Goal: Information Seeking & Learning: Learn about a topic

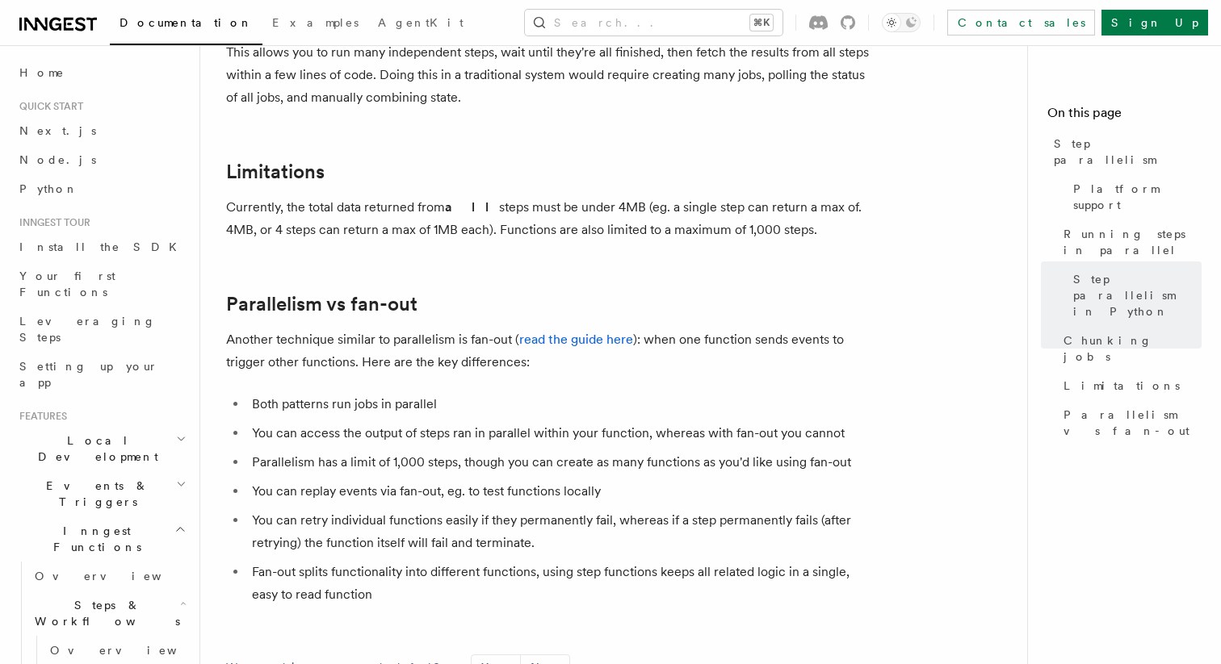
scroll to position [2737, 0]
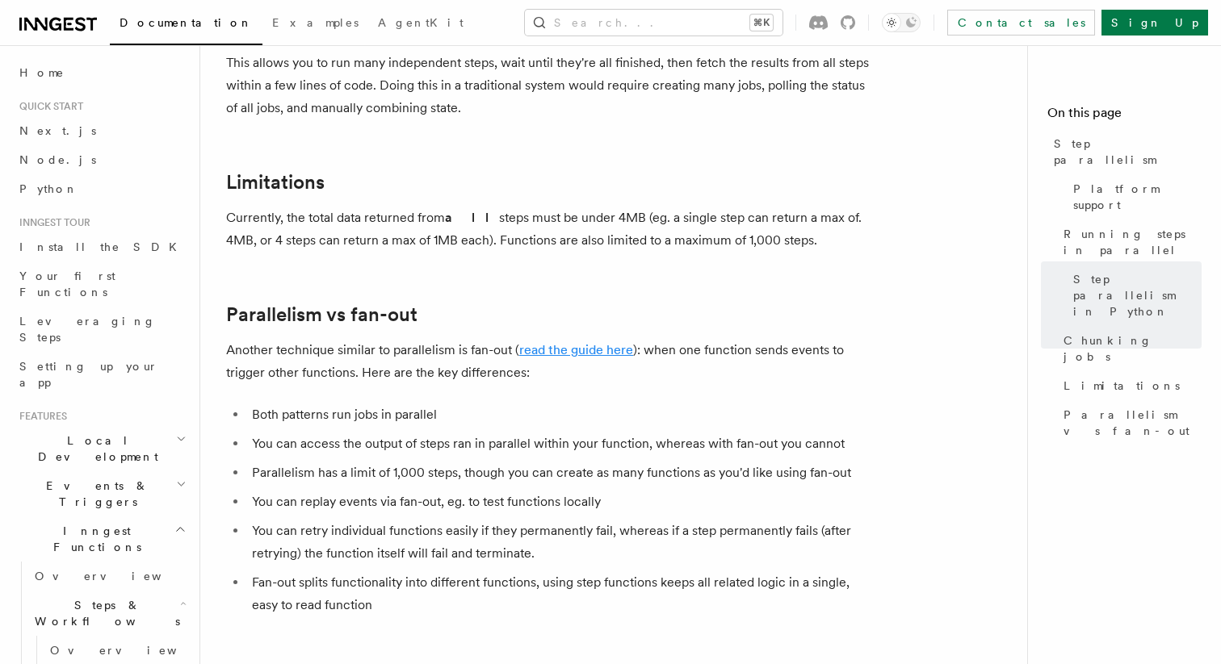
click at [576, 342] on link "read the guide here" at bounding box center [576, 349] width 114 height 15
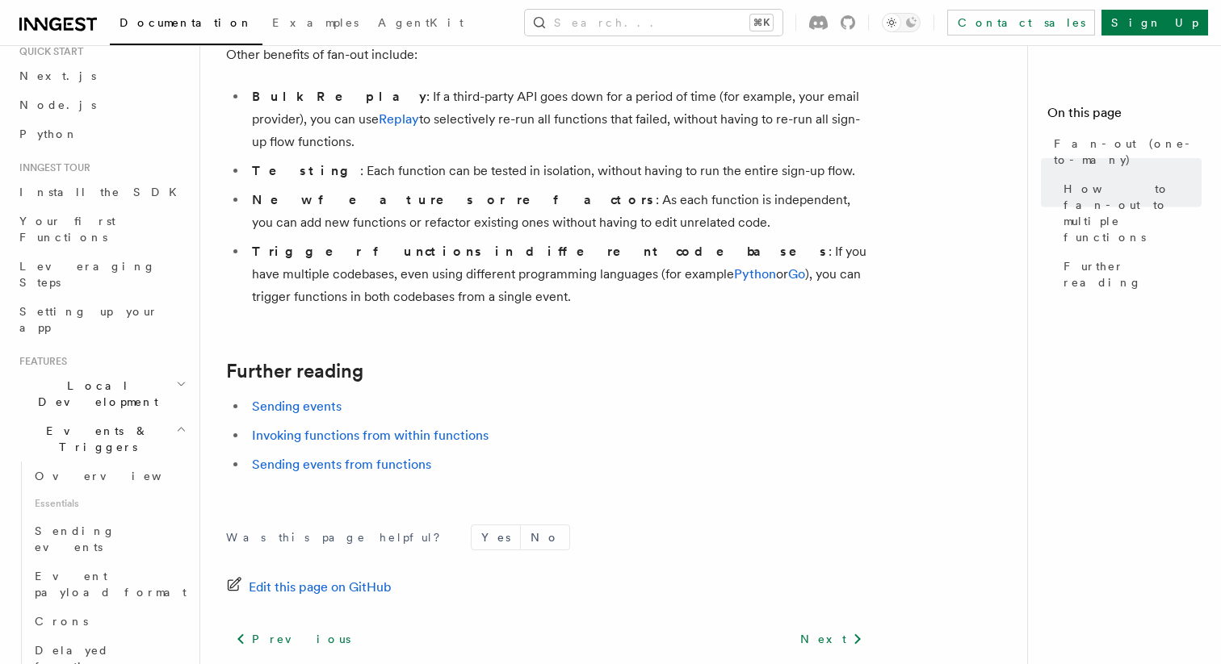
scroll to position [2193, 0]
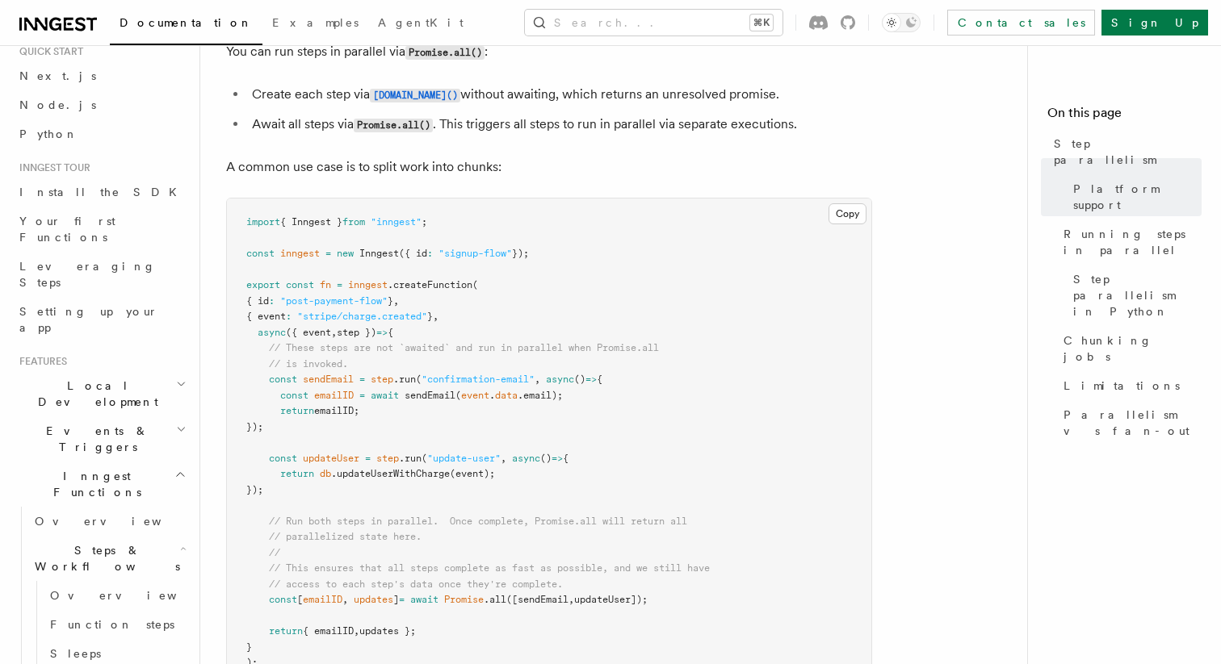
scroll to position [426, 0]
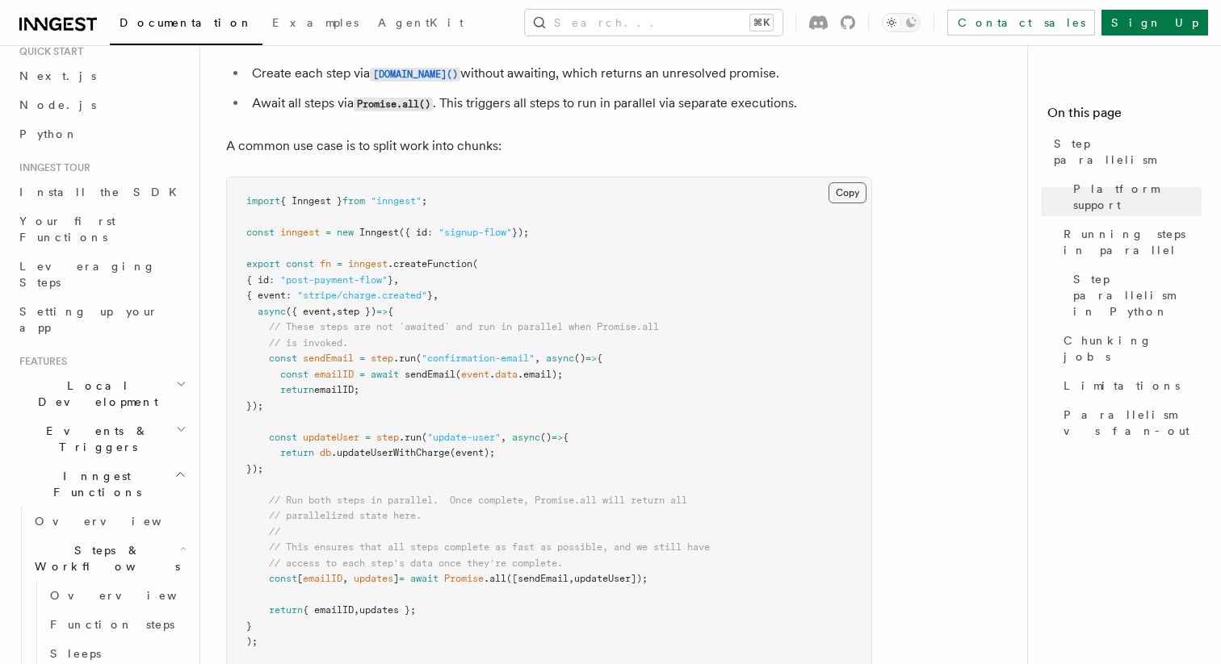
click at [844, 182] on button "Copy Copied" at bounding box center [847, 192] width 38 height 21
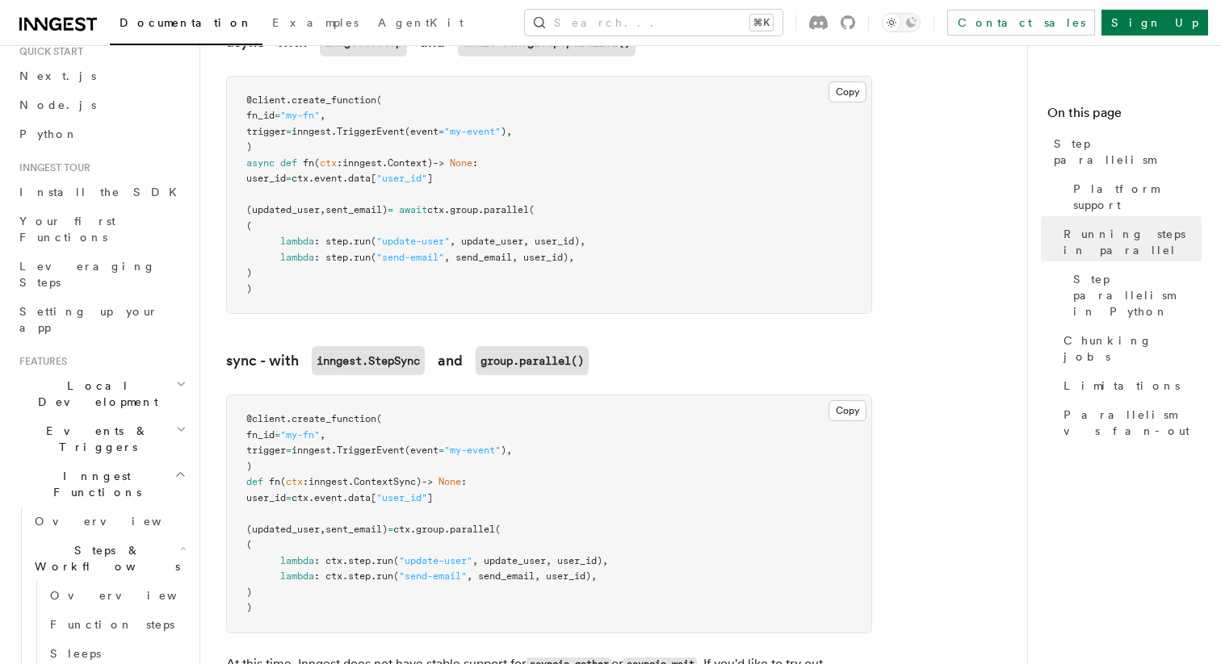
scroll to position [1282, 0]
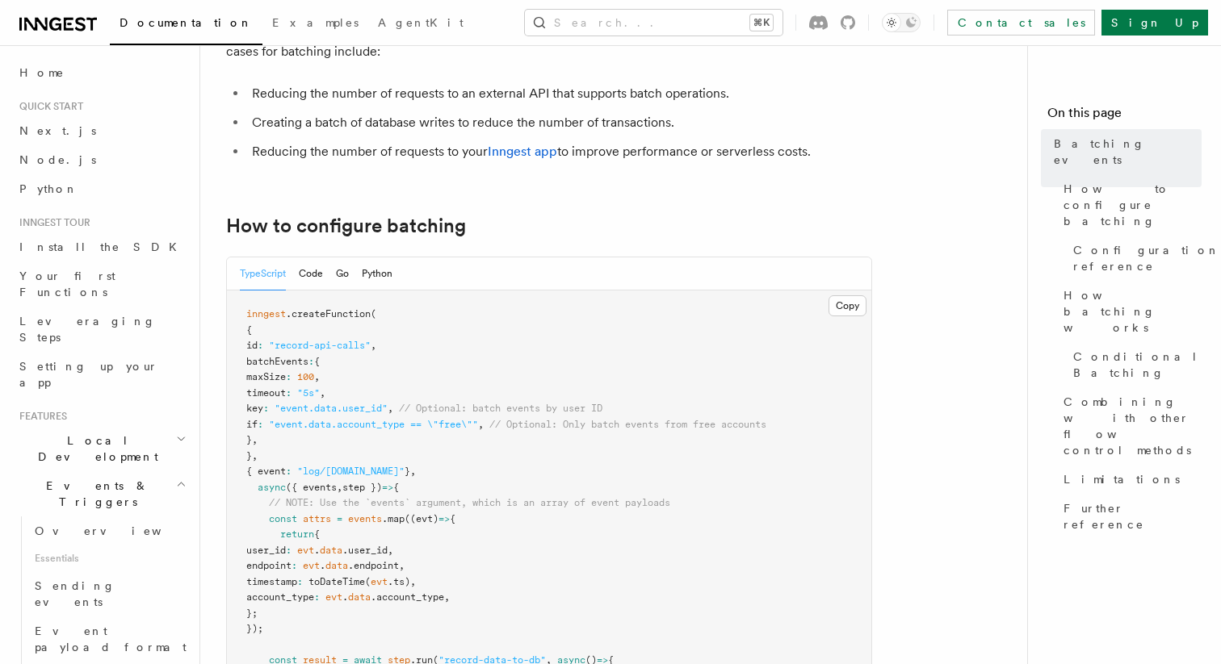
scroll to position [190, 0]
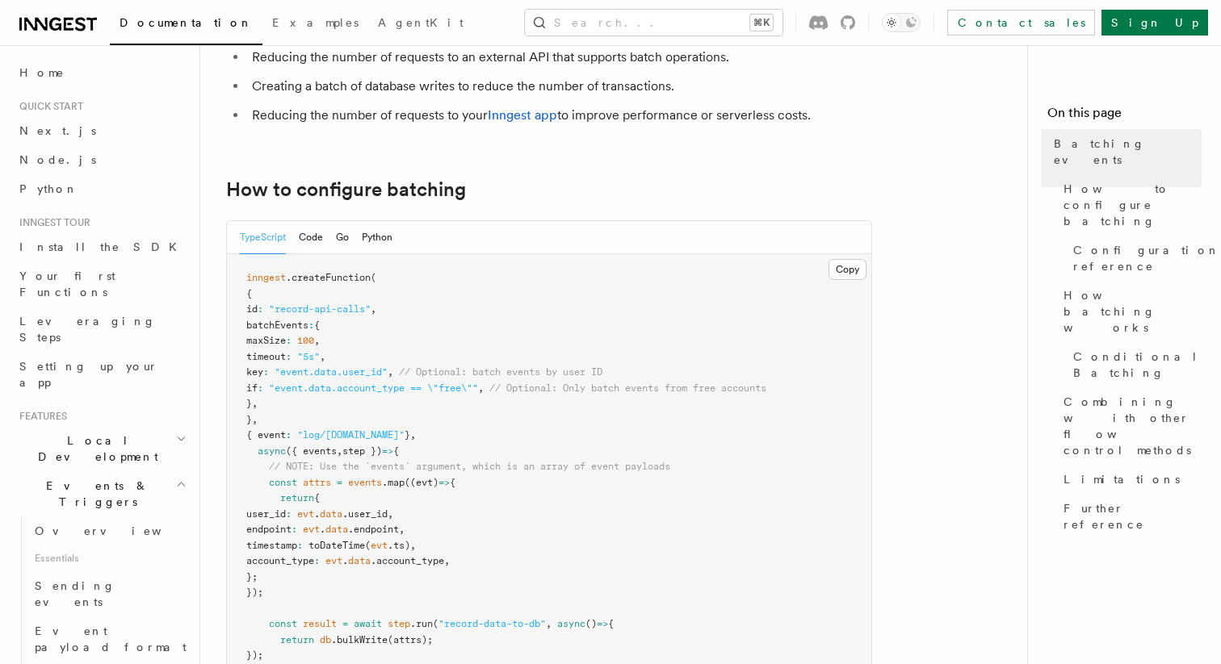
click at [324, 245] on div "TypeScript Code Go Python" at bounding box center [316, 237] width 153 height 33
click at [316, 242] on button "Code" at bounding box center [311, 237] width 24 height 33
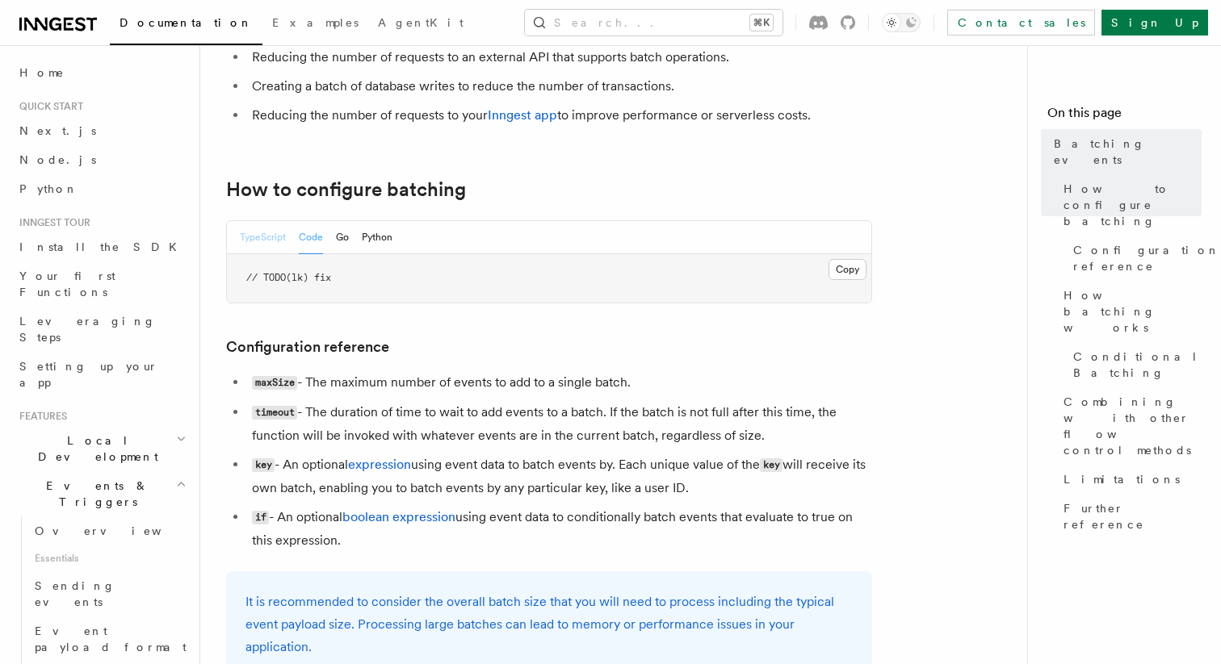
click at [273, 241] on button "TypeScript" at bounding box center [263, 237] width 46 height 33
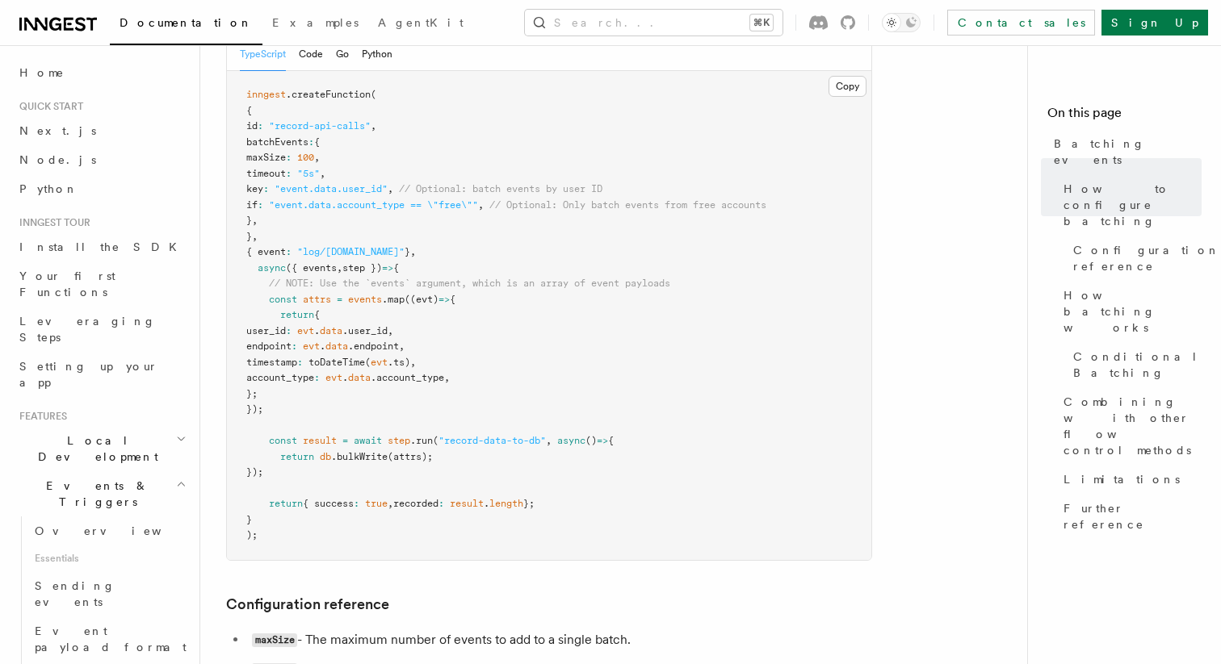
scroll to position [367, 0]
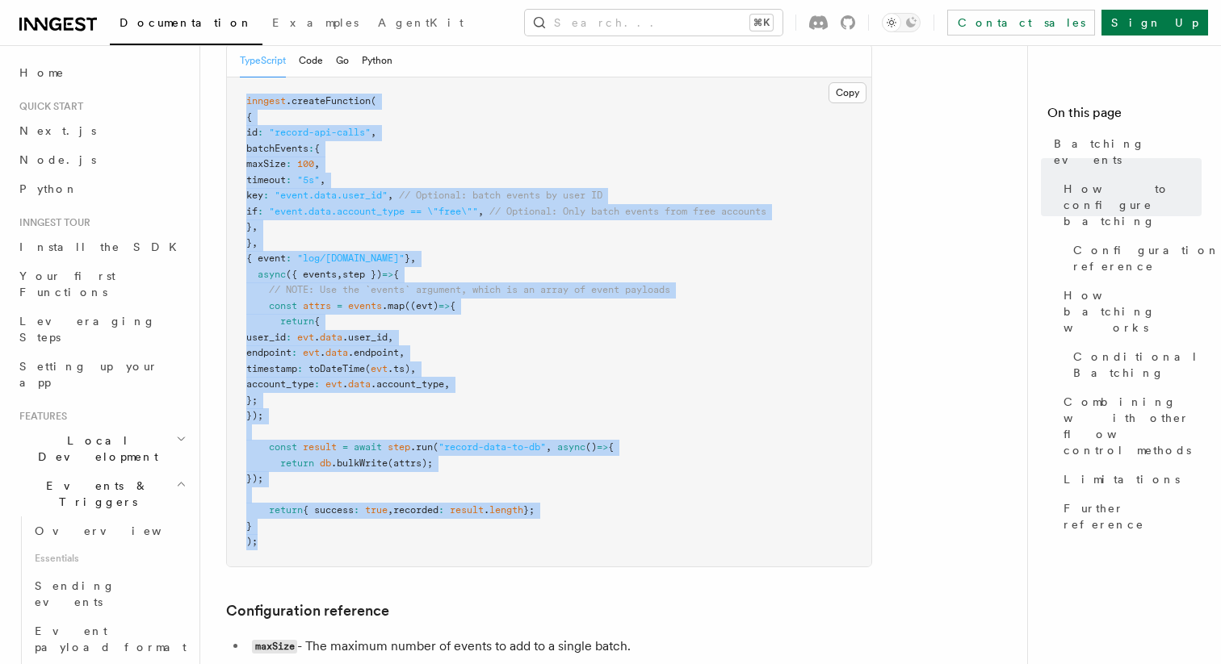
drag, startPoint x: 284, startPoint y: 551, endPoint x: 239, endPoint y: 100, distance: 453.5
click at [239, 100] on pre "inngest .createFunction ( { id : "record-api-calls" , batchEvents : { maxSize :…" at bounding box center [549, 321] width 644 height 489
copy code "inngest .createFunction ( { id : "record-api-calls" , batchEvents : { maxSize :…"
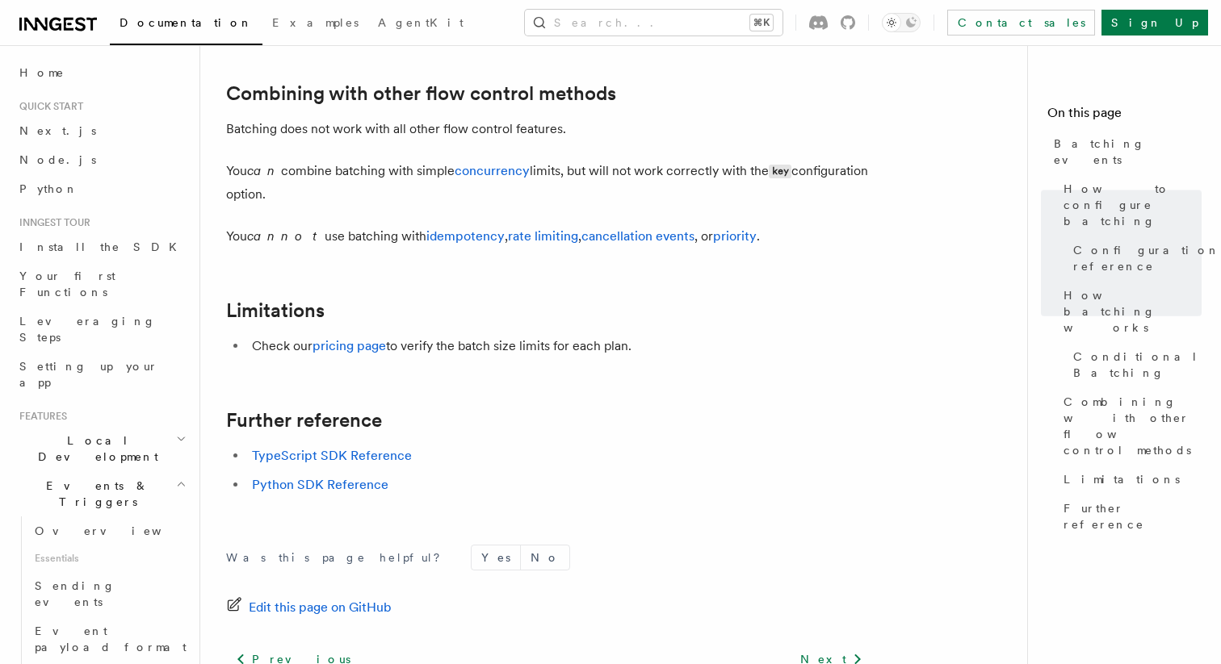
scroll to position [1900, 0]
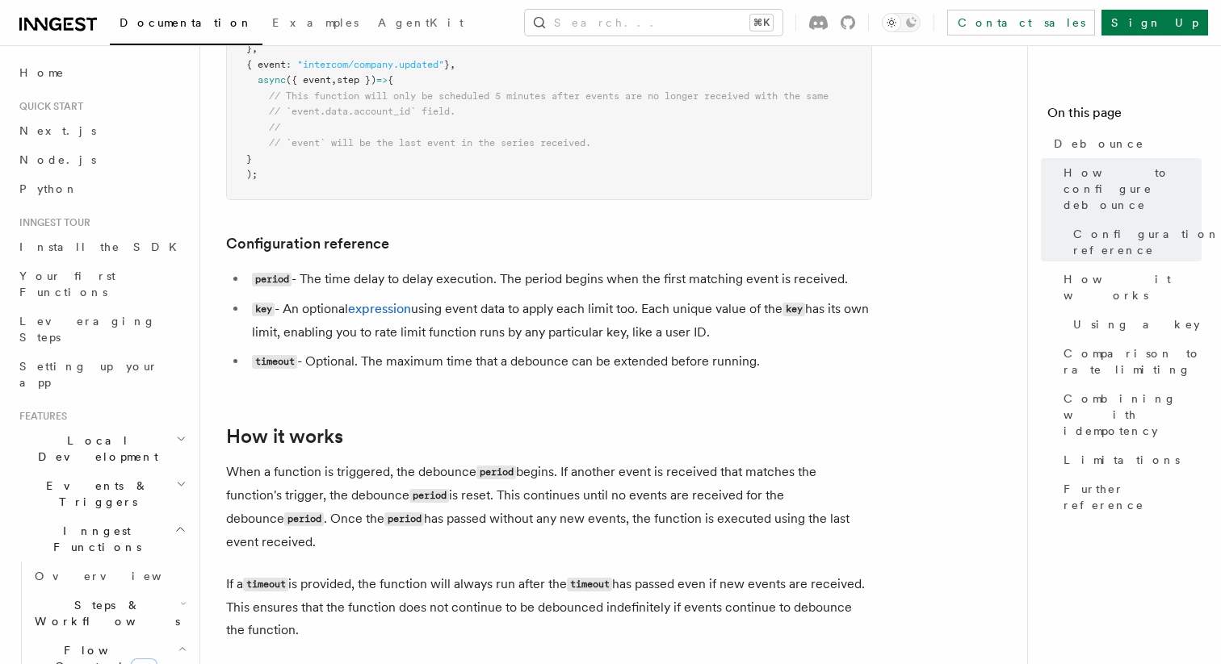
scroll to position [590, 0]
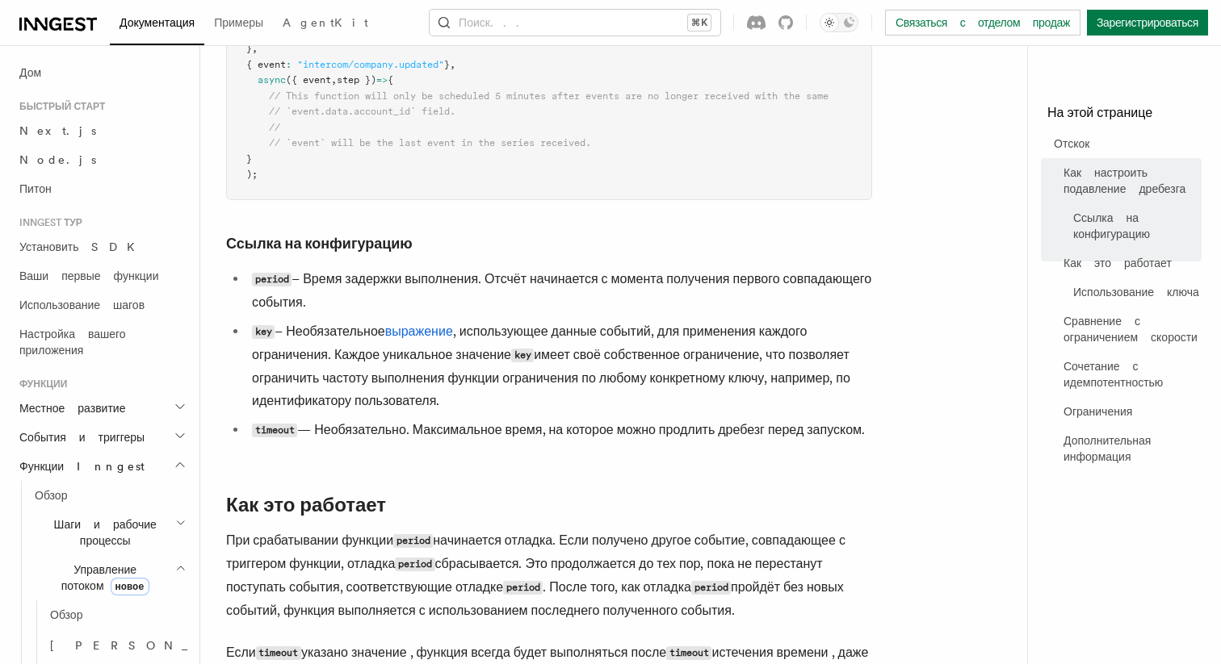
click at [699, 397] on li "key – Необязательное выражение , использующее данные событий, для применения ка…" at bounding box center [559, 366] width 625 height 92
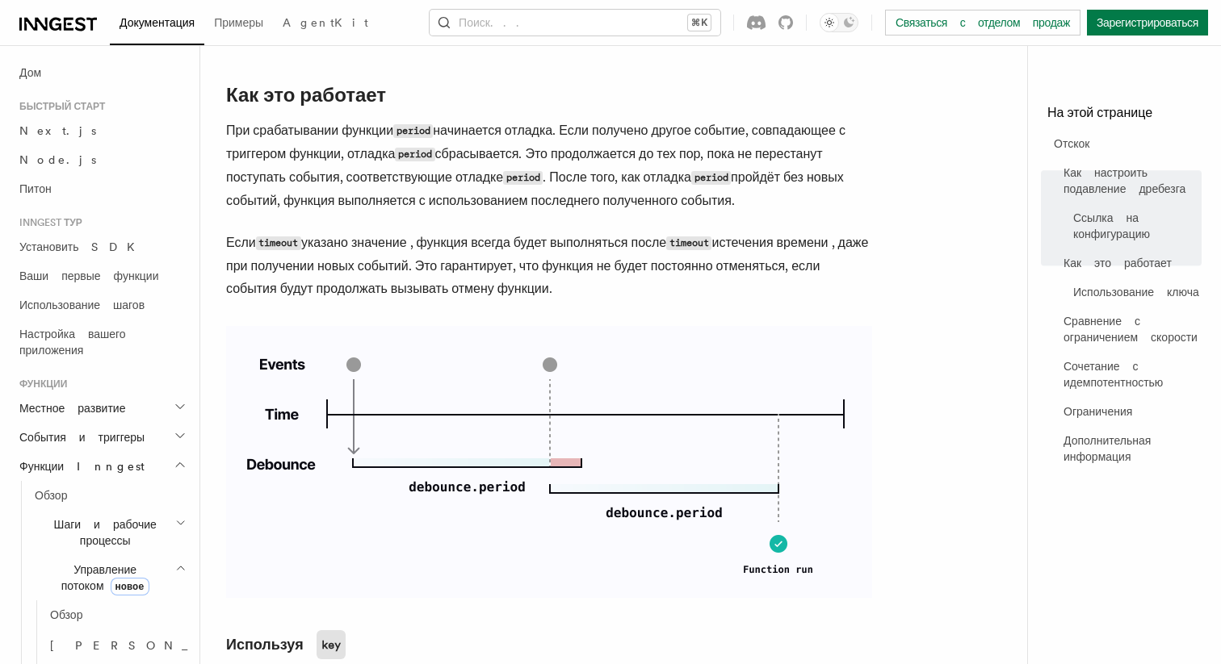
scroll to position [0, 0]
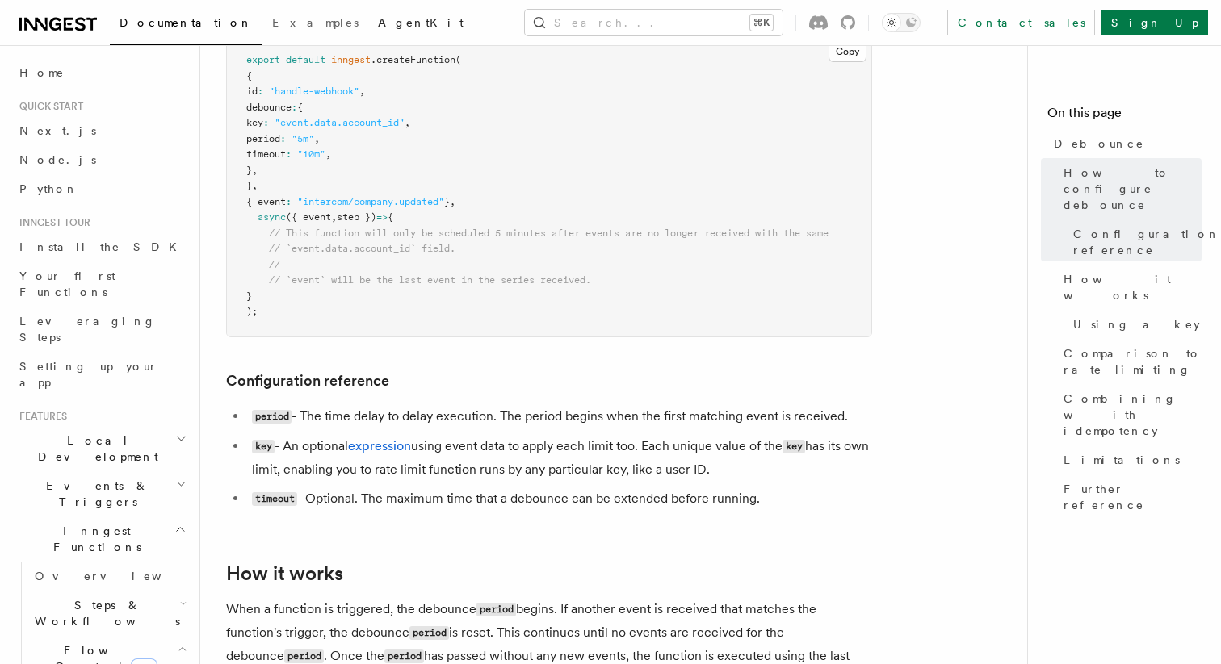
scroll to position [405, 0]
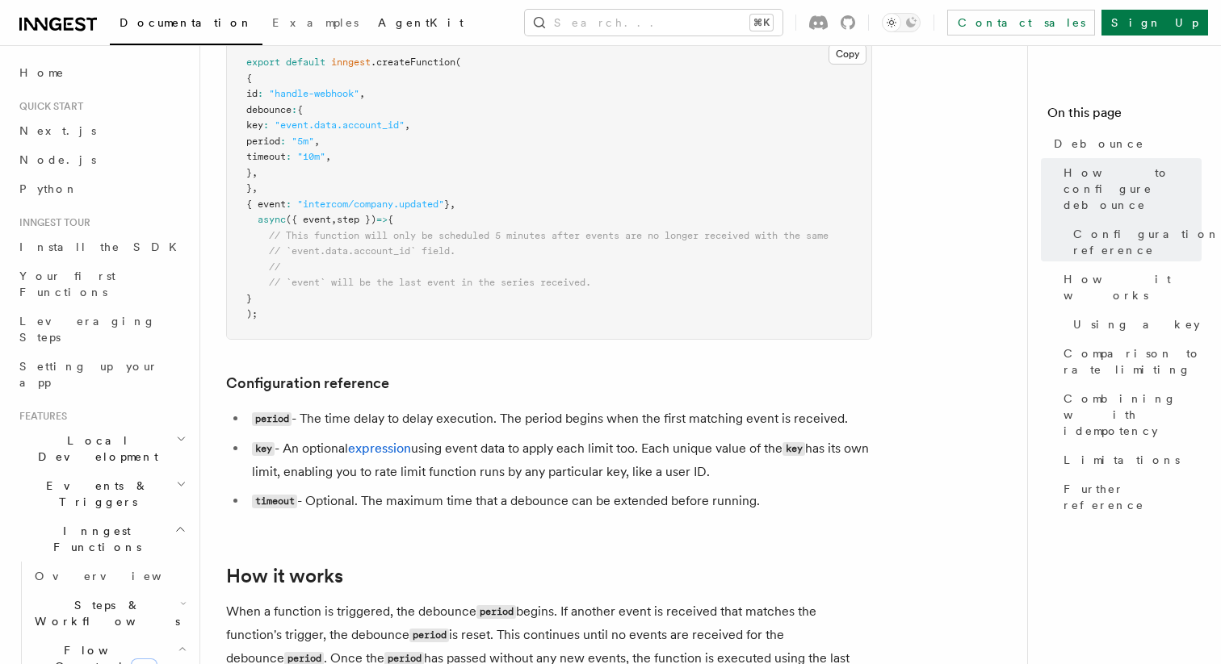
click at [378, 23] on span "AgentKit" at bounding box center [421, 22] width 86 height 13
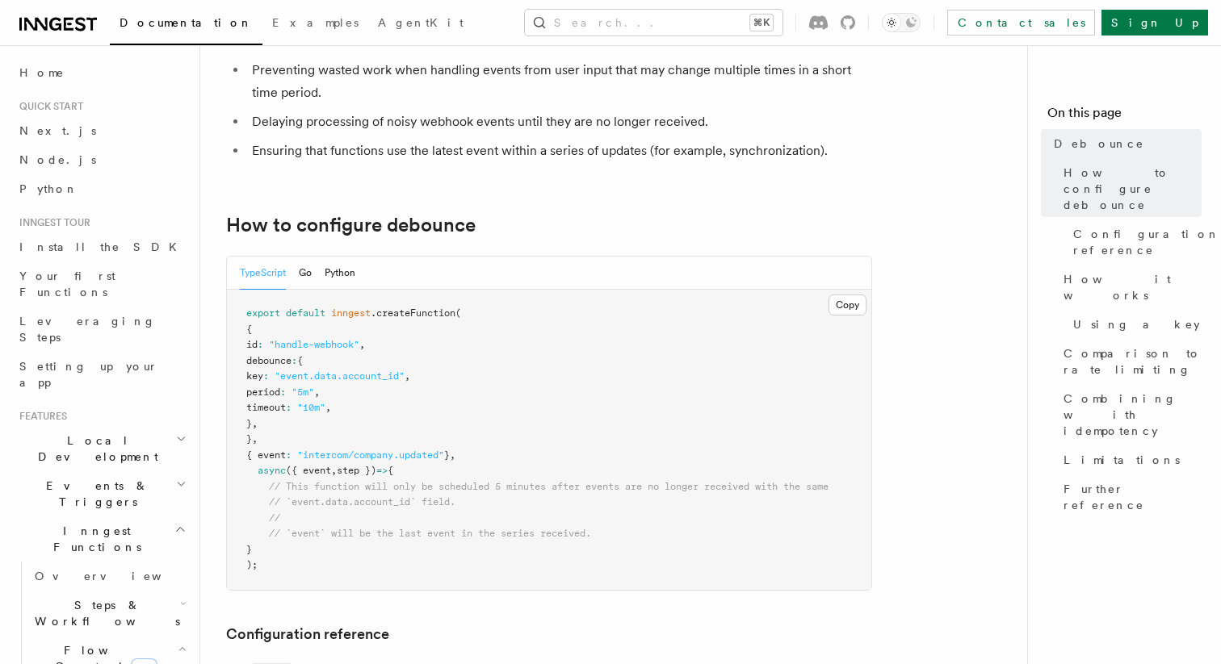
scroll to position [170, 0]
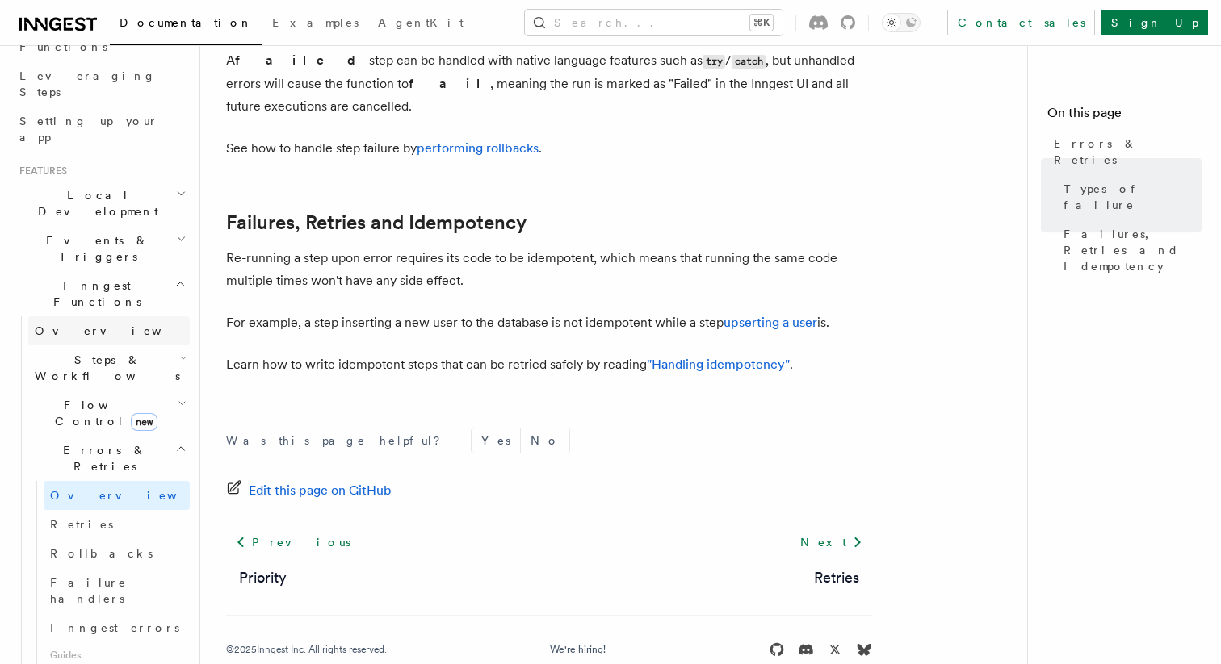
scroll to position [291, 0]
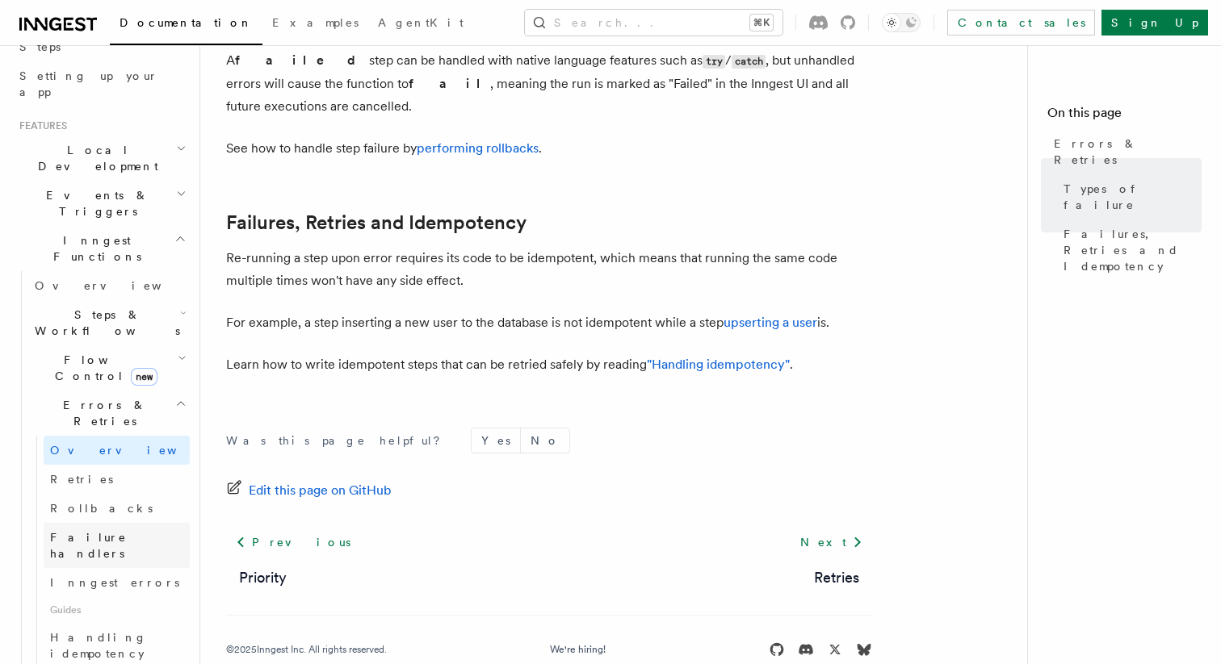
click at [99, 531] on span "Failure handlers" at bounding box center [88, 545] width 77 height 29
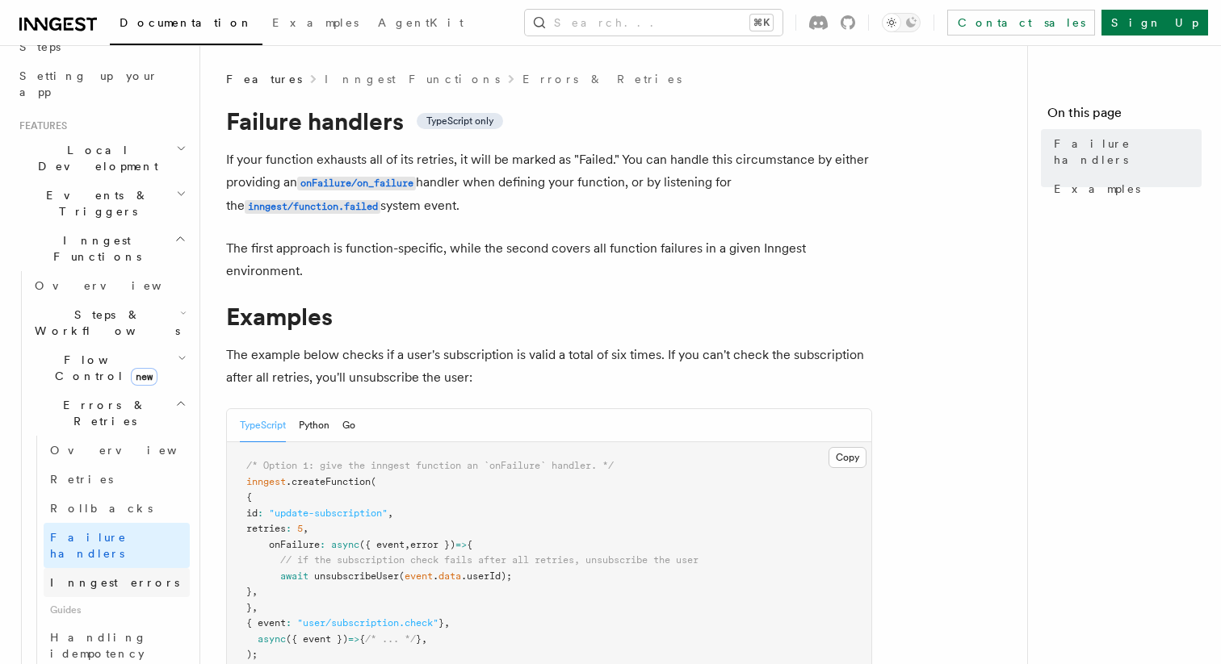
click at [110, 576] on span "Inngest errors" at bounding box center [114, 582] width 129 height 13
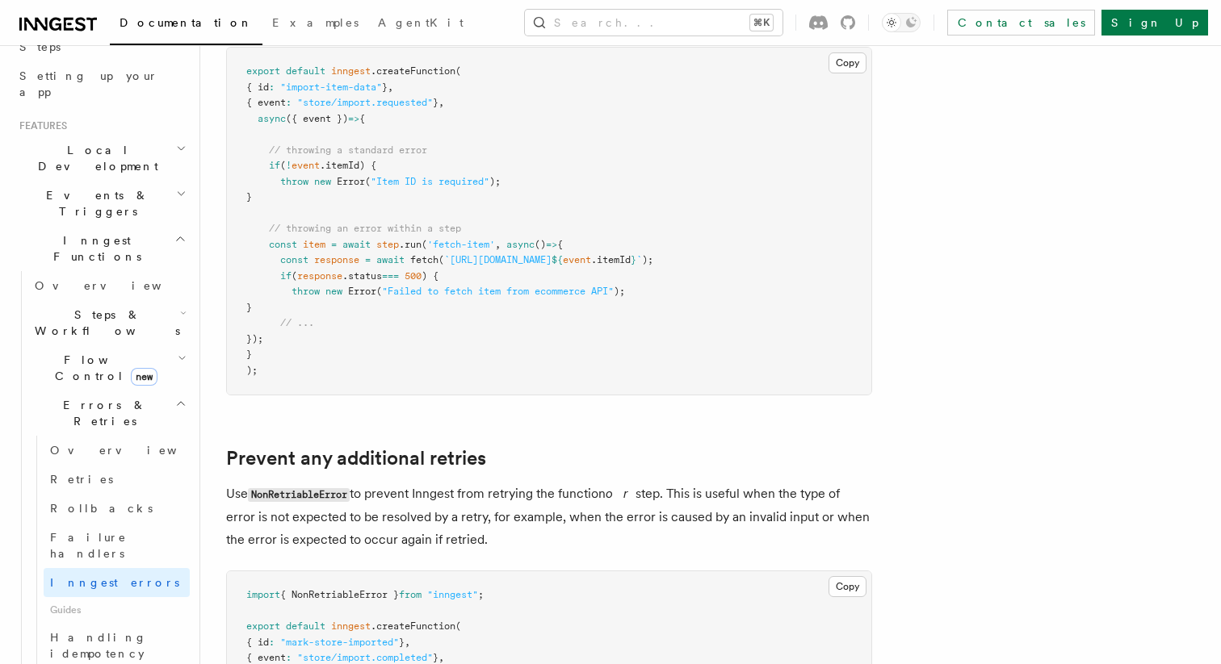
scroll to position [379, 0]
click at [165, 523] on link "Failure handlers" at bounding box center [117, 545] width 146 height 45
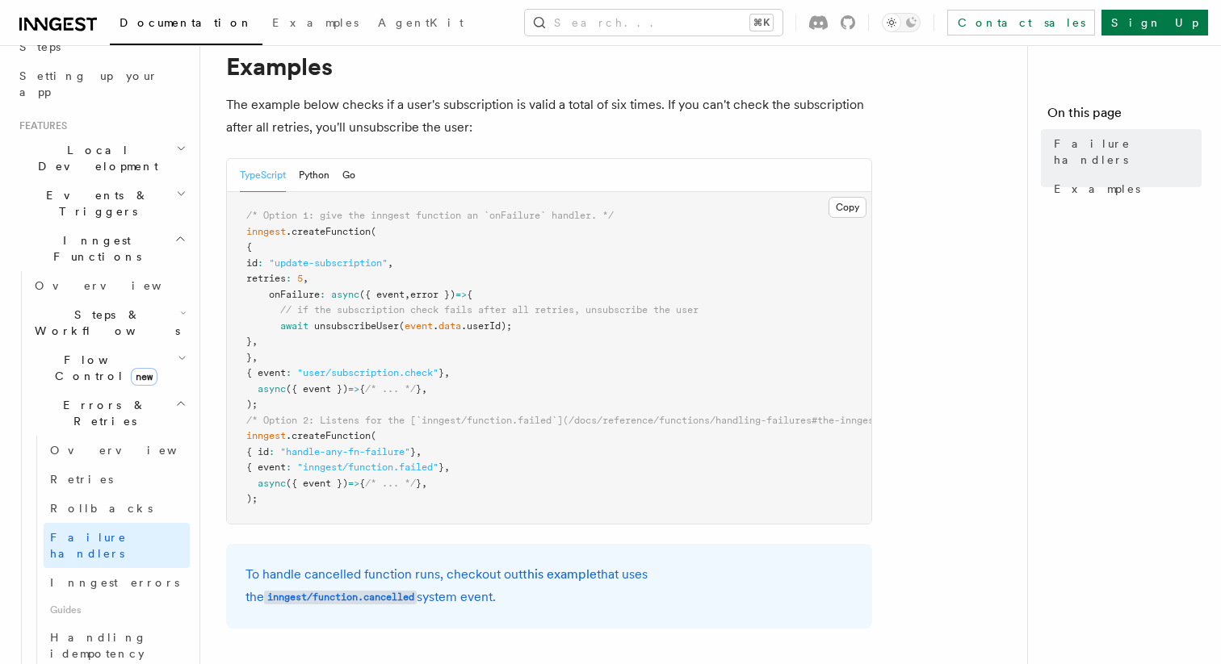
scroll to position [278, 0]
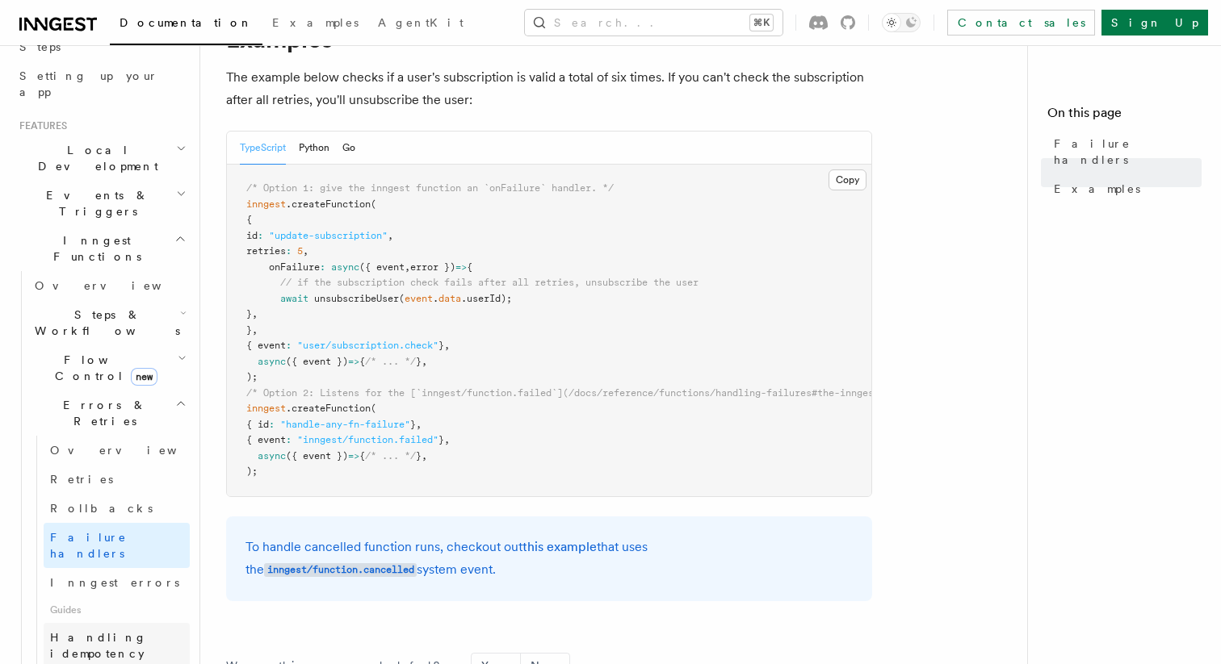
click at [136, 631] on span "Handling idempotency" at bounding box center [98, 645] width 97 height 29
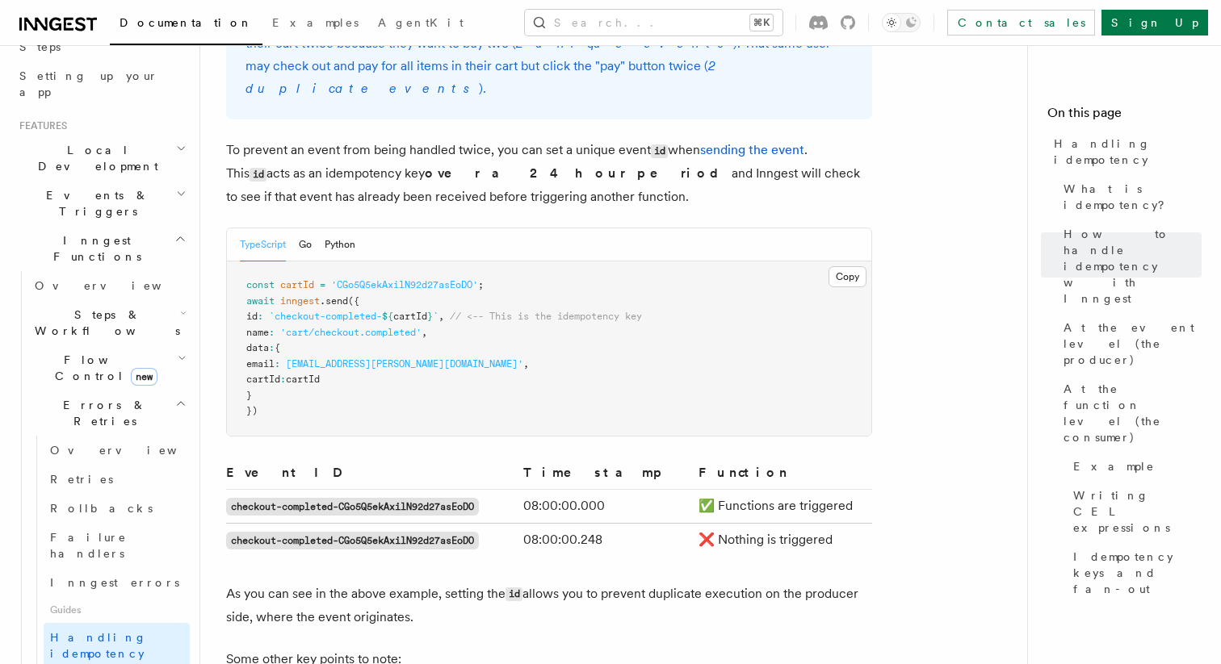
scroll to position [780, 0]
